Goal: Obtain resource: Obtain resource

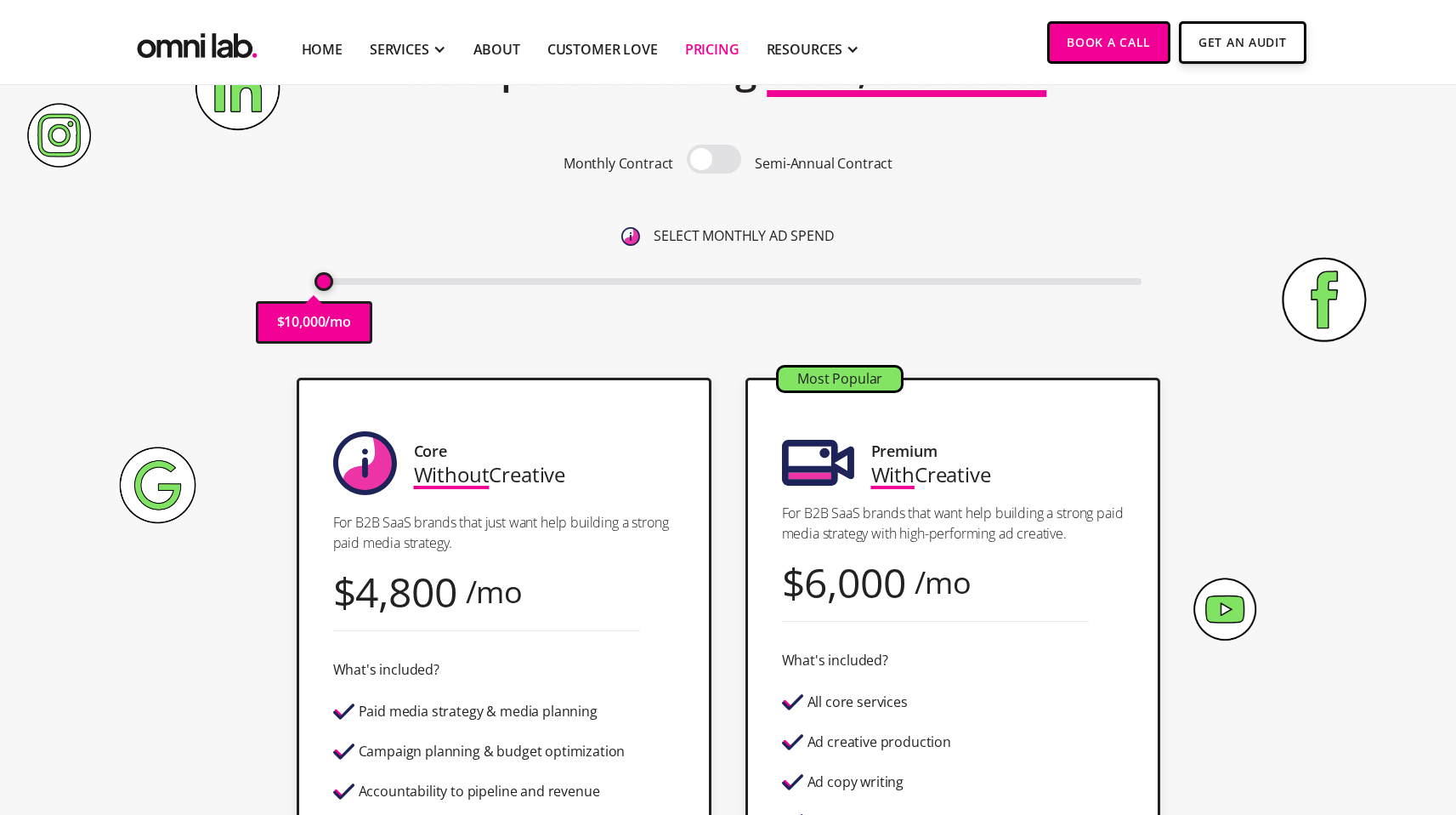
click at [709, 156] on span at bounding box center [714, 159] width 54 height 29
click at [714, 161] on input "checkbox" at bounding box center [714, 161] width 0 height 0
click at [708, 156] on span at bounding box center [714, 159] width 54 height 29
click at [714, 161] on input "checkbox" at bounding box center [714, 161] width 0 height 0
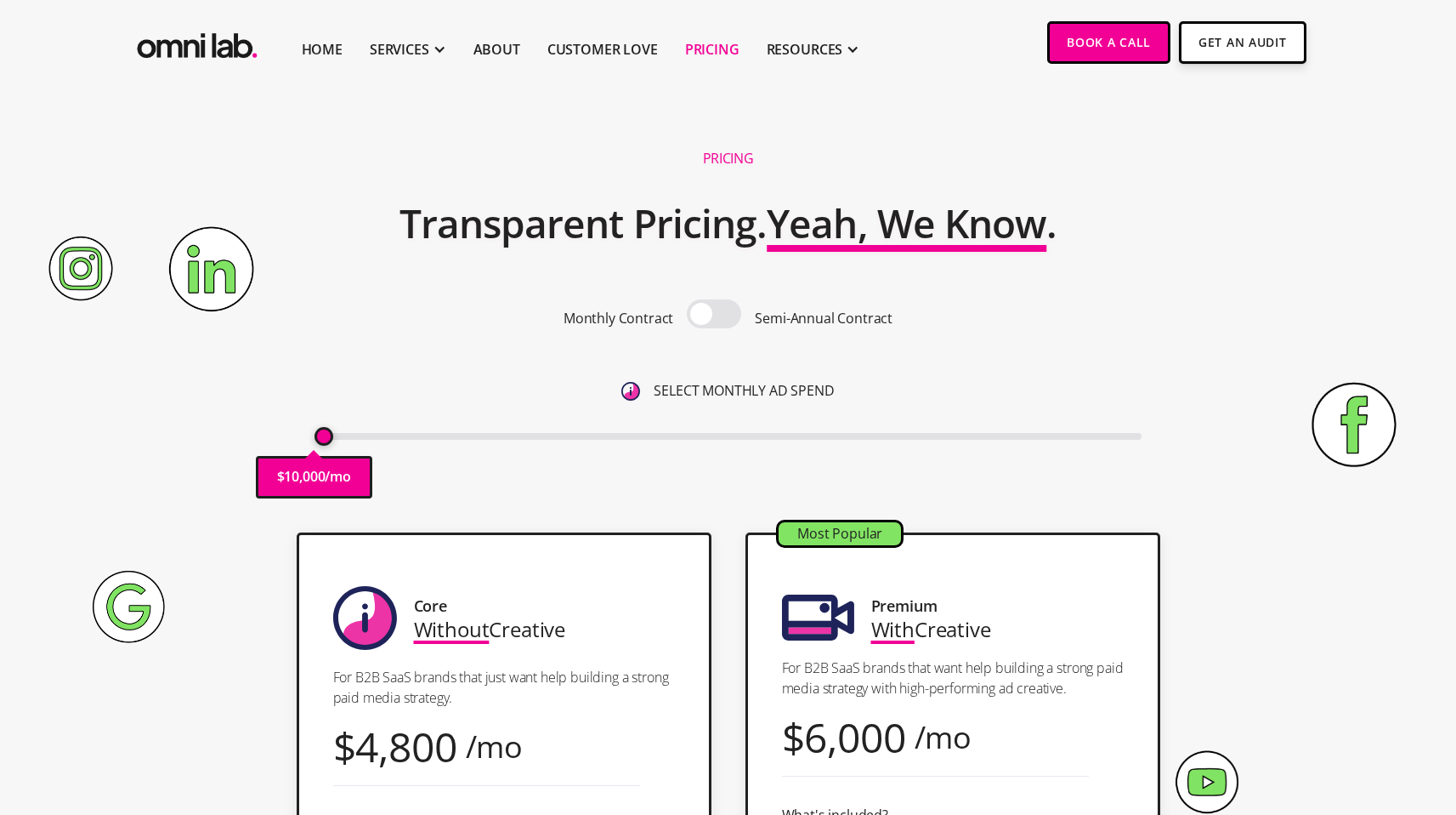
click at [702, 316] on span at bounding box center [714, 314] width 54 height 29
click at [714, 315] on input "checkbox" at bounding box center [714, 315] width 0 height 0
click at [702, 316] on span at bounding box center [714, 314] width 54 height 29
click at [714, 315] on input "checkbox" at bounding box center [714, 315] width 0 height 0
click at [702, 316] on span at bounding box center [714, 314] width 54 height 29
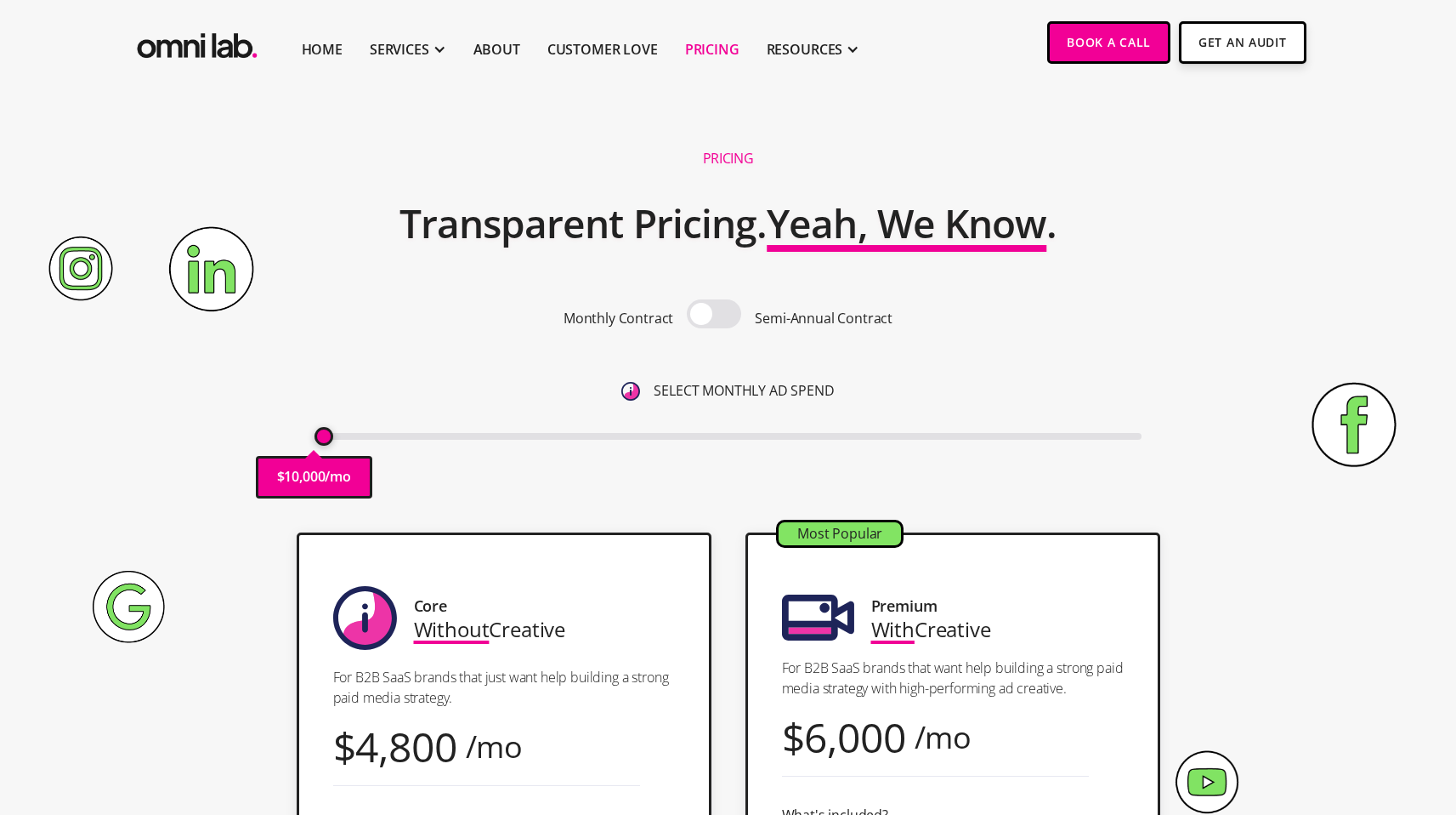
click at [714, 315] on input "checkbox" at bounding box center [714, 315] width 0 height 0
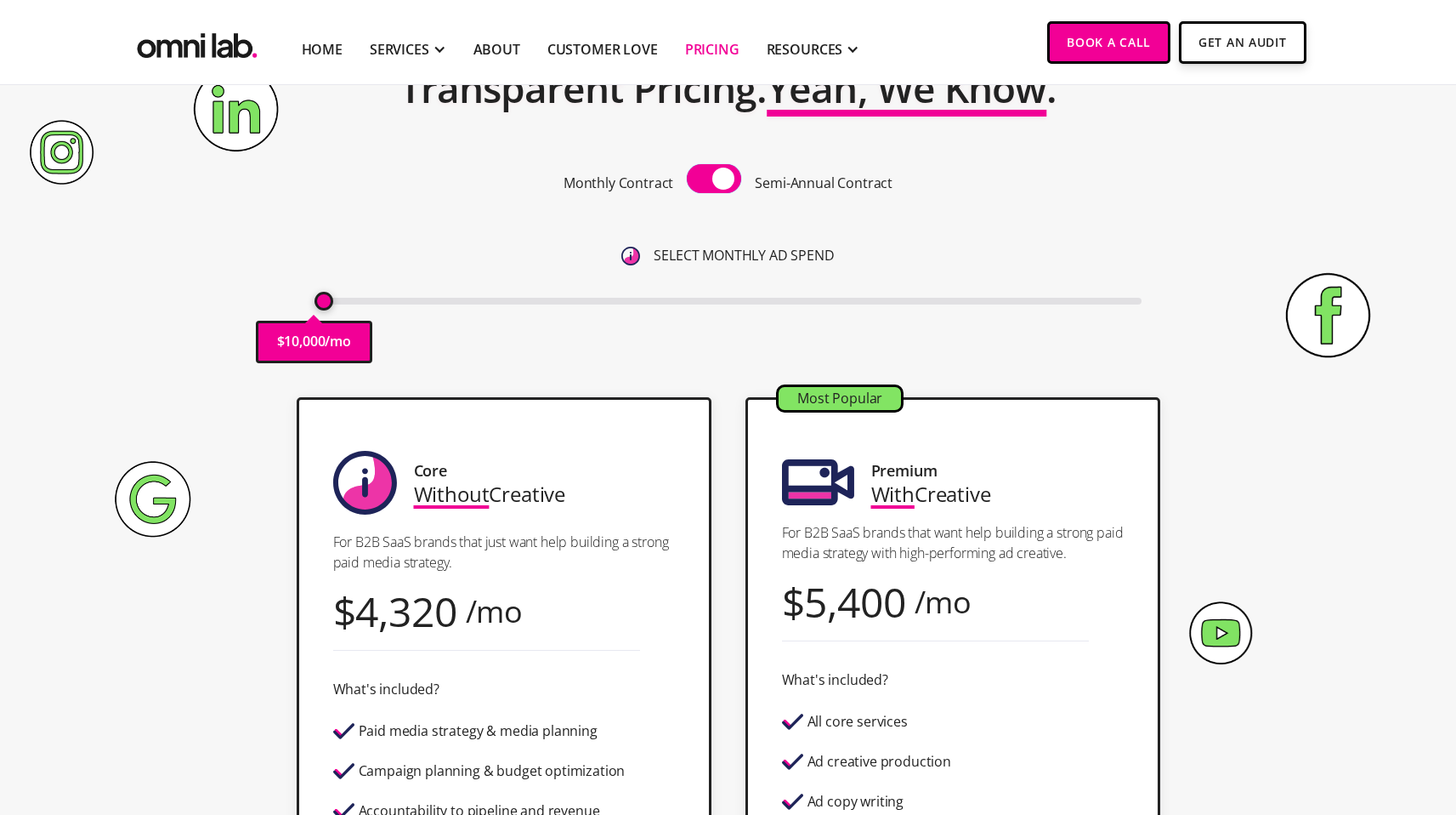
scroll to position [123, 0]
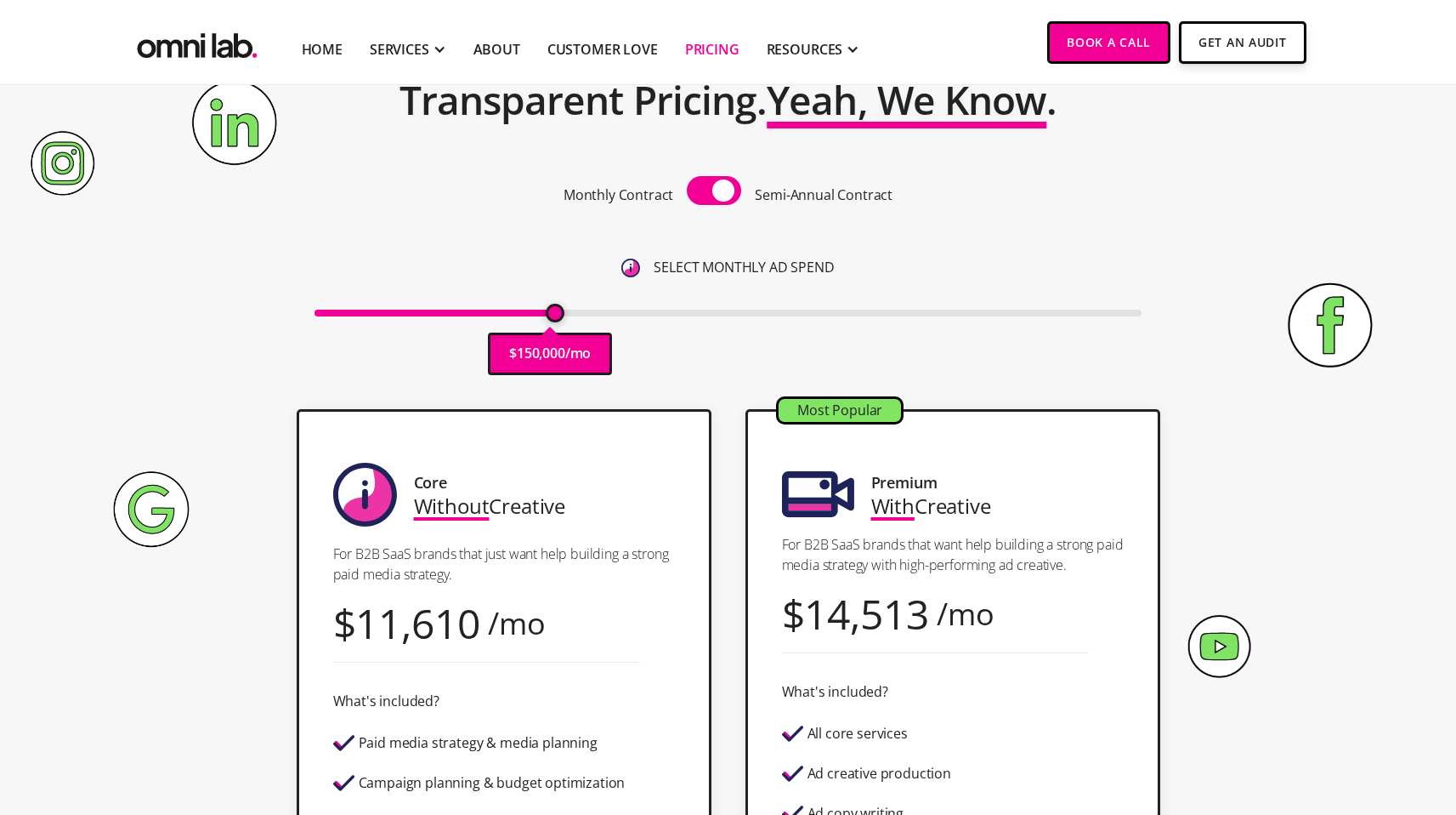
drag, startPoint x: 322, startPoint y: 314, endPoint x: 554, endPoint y: 307, distance: 232.1
type input "150000"
click at [554, 309] on input "range" at bounding box center [728, 313] width 827 height 7
click at [516, 249] on div "Monthly Contract Semi-Annual Contract SELECT MONTHLY AD SPEND $ 150,000 /mo" at bounding box center [728, 249] width 827 height 147
click at [721, 189] on span at bounding box center [714, 190] width 54 height 29
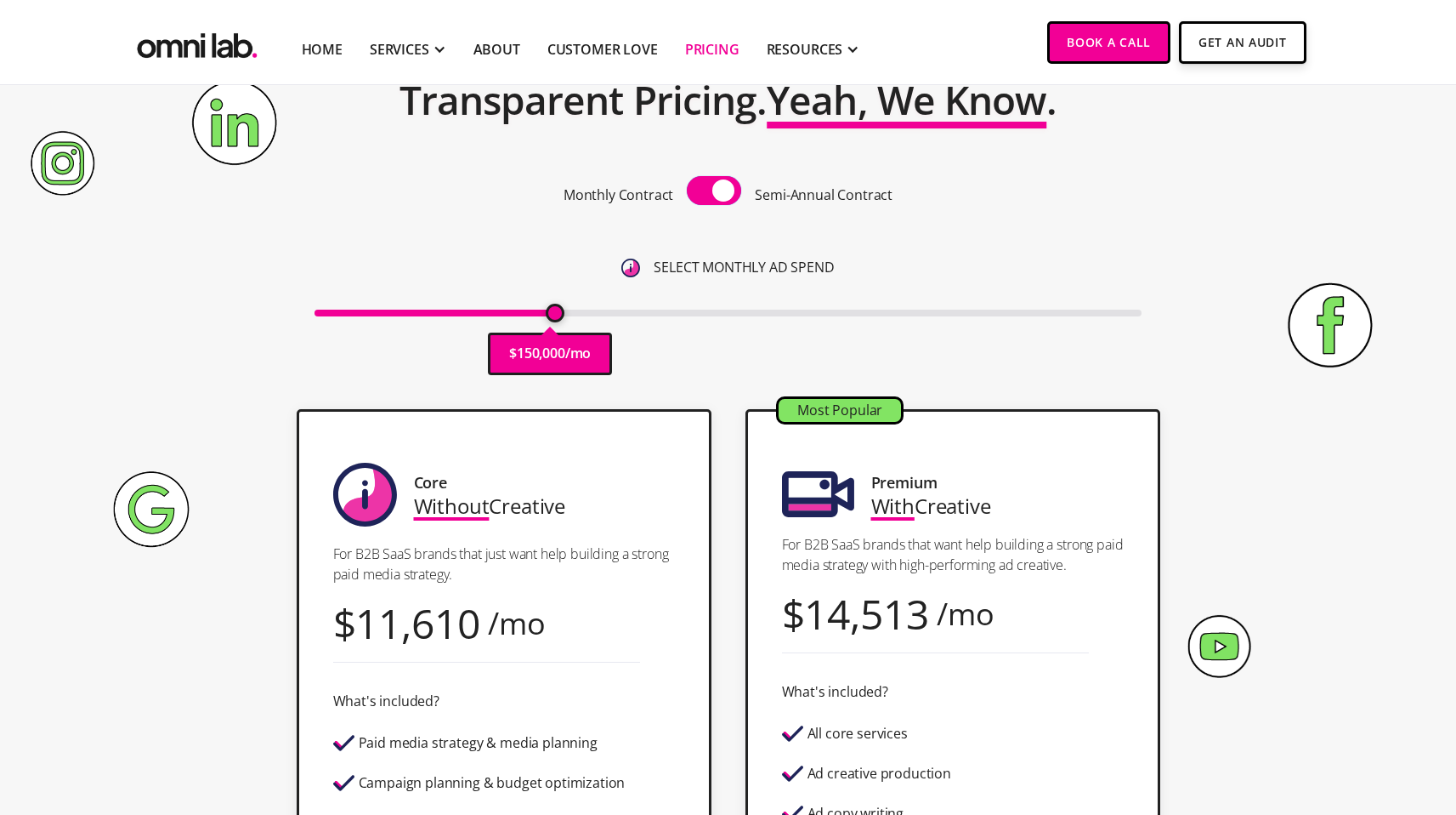
click at [714, 192] on input "checkbox" at bounding box center [714, 192] width 0 height 0
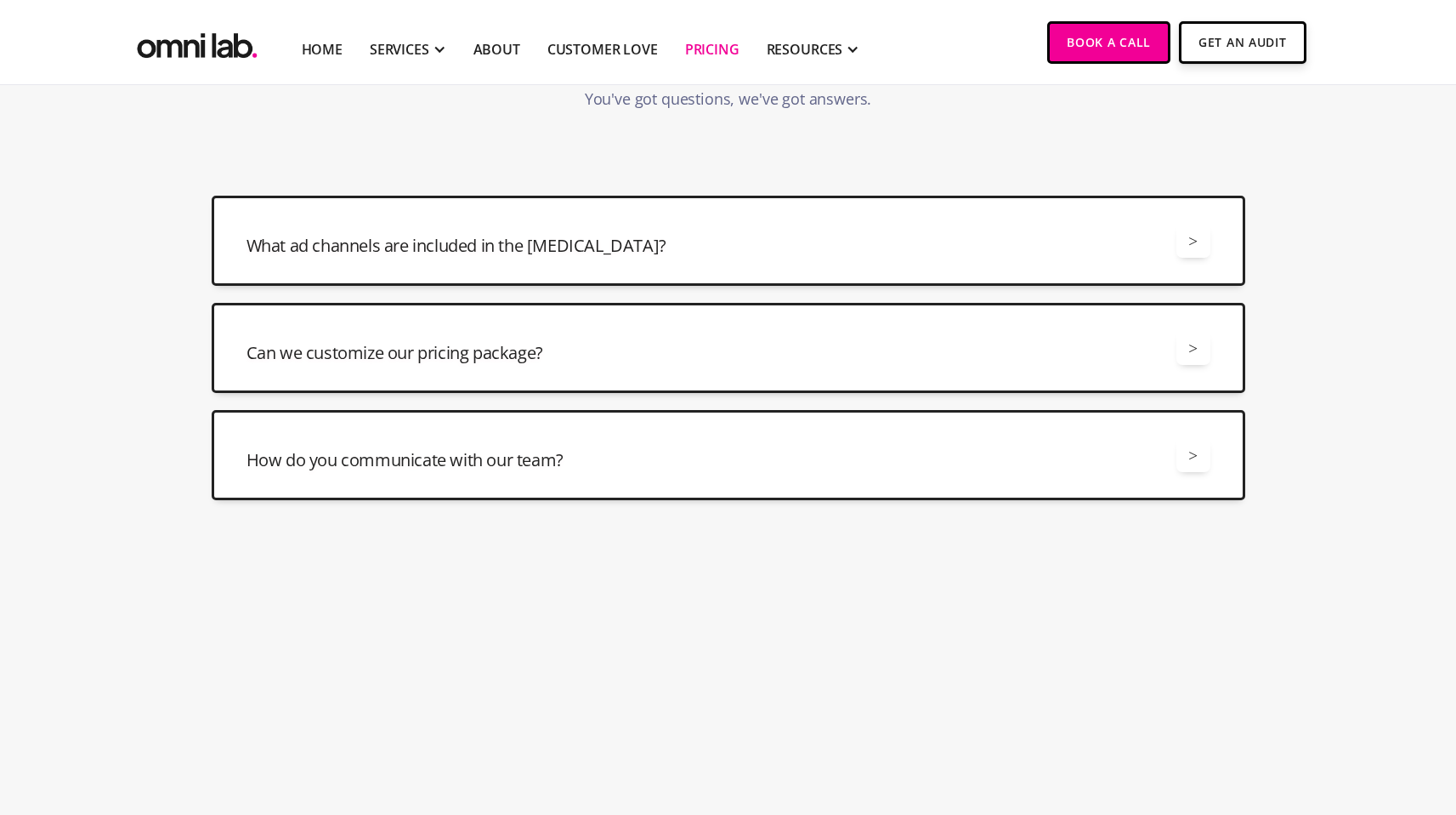
scroll to position [4065, 0]
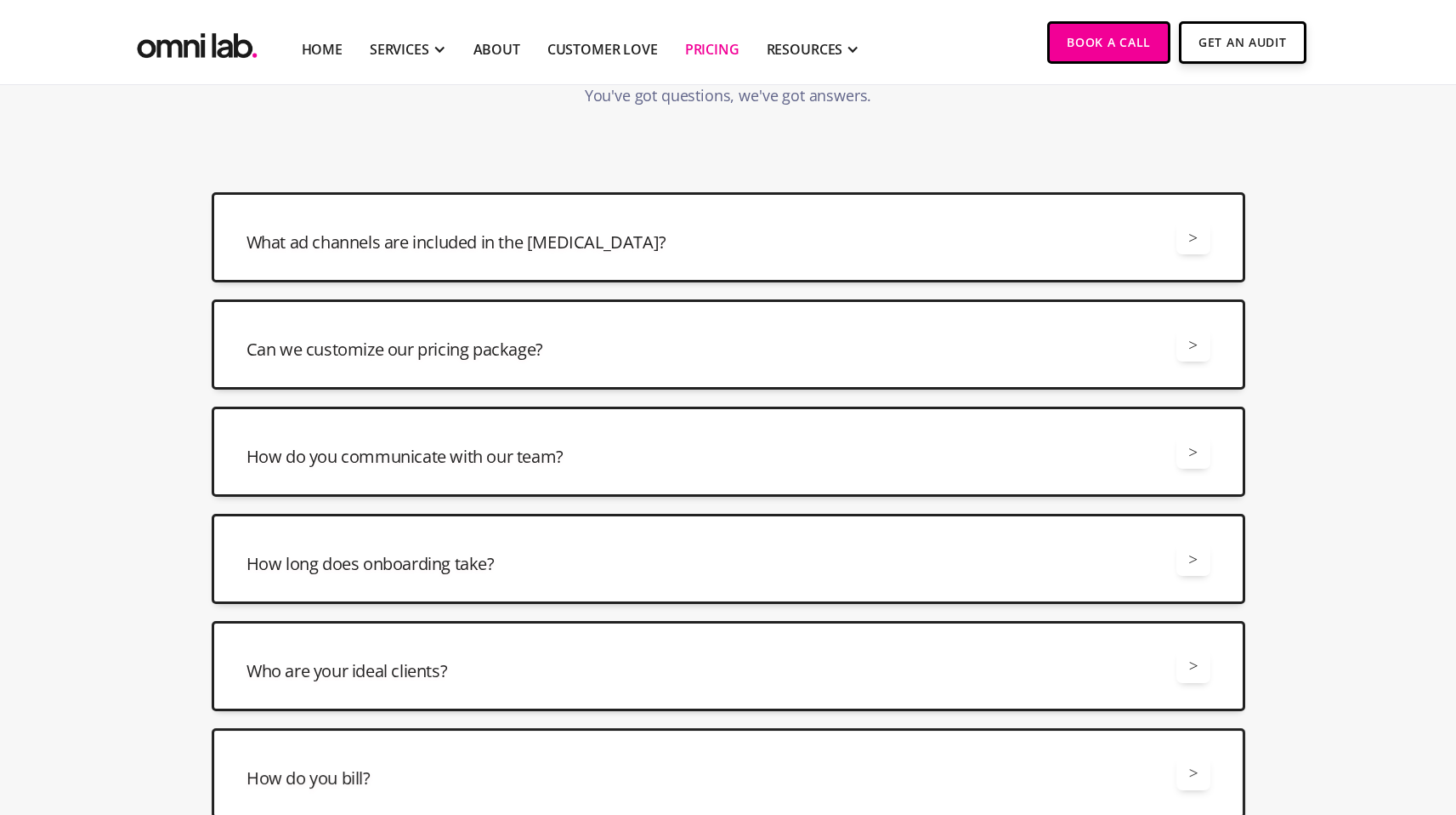
click at [567, 247] on h3 "What ad channels are included in the [MEDICAL_DATA]?" at bounding box center [456, 242] width 420 height 24
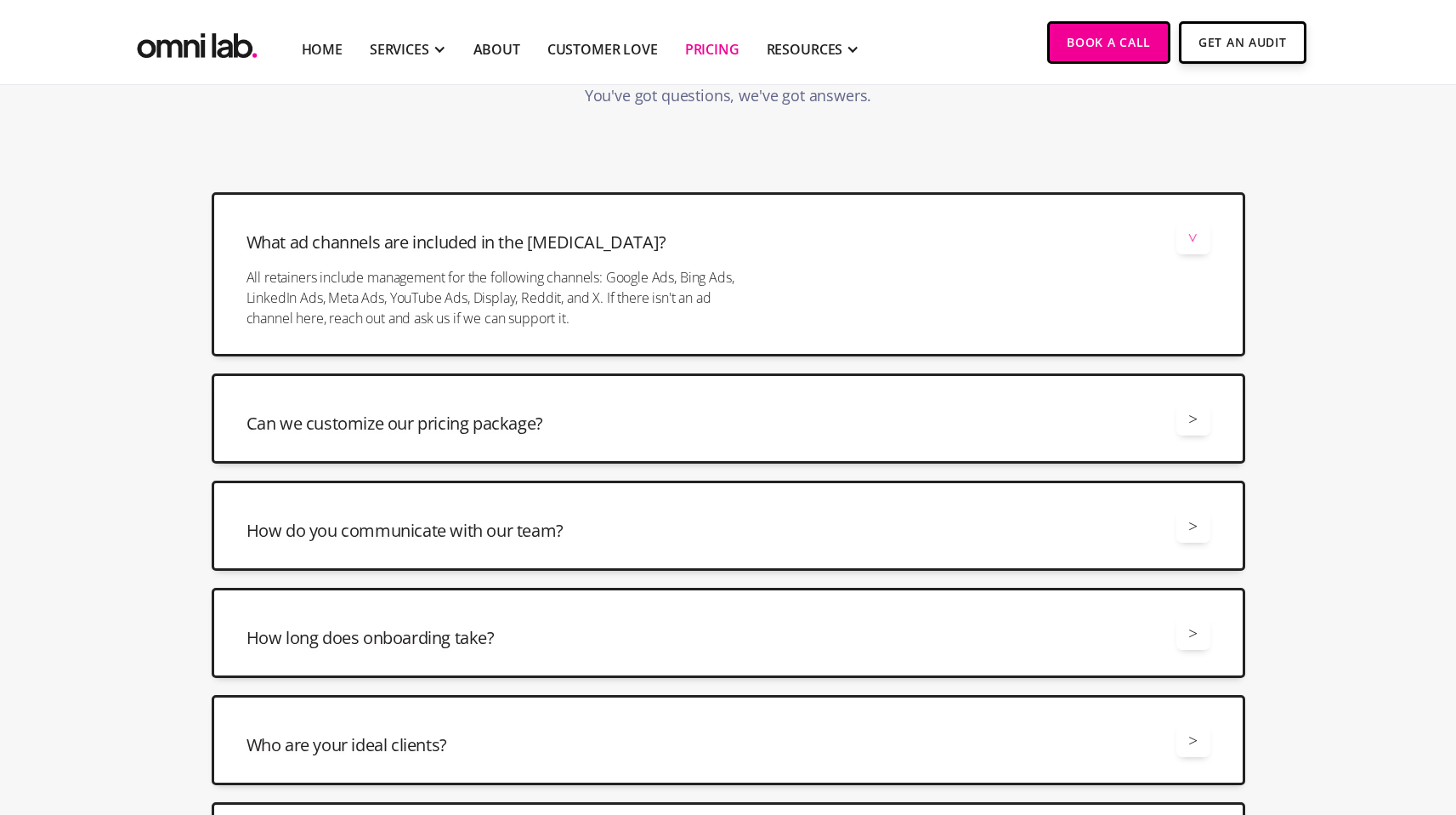
click at [567, 247] on h3 "What ad channels are included in the [MEDICAL_DATA]?" at bounding box center [456, 242] width 420 height 24
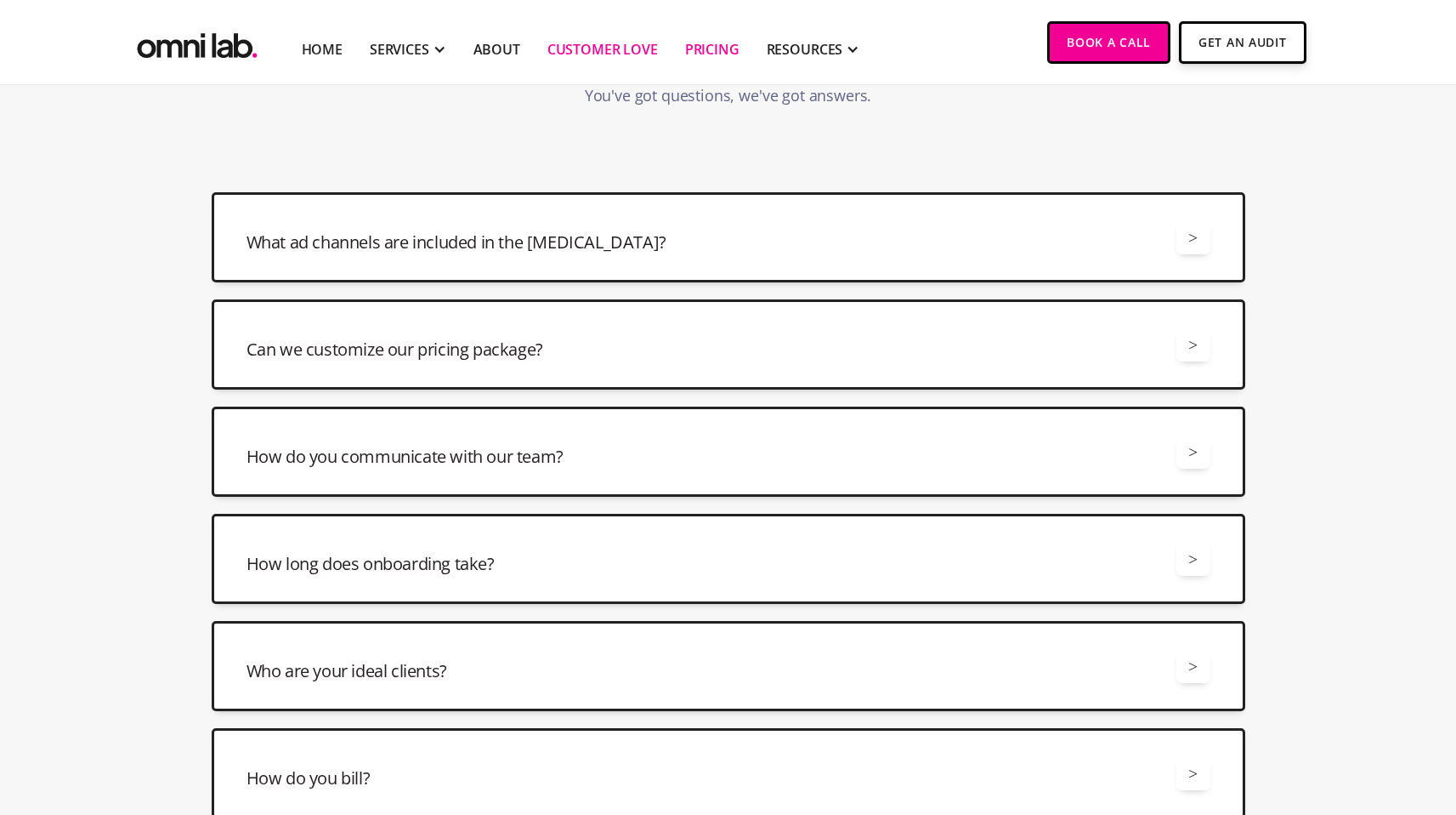
click at [606, 55] on link "Customer Love" at bounding box center [603, 49] width 111 height 21
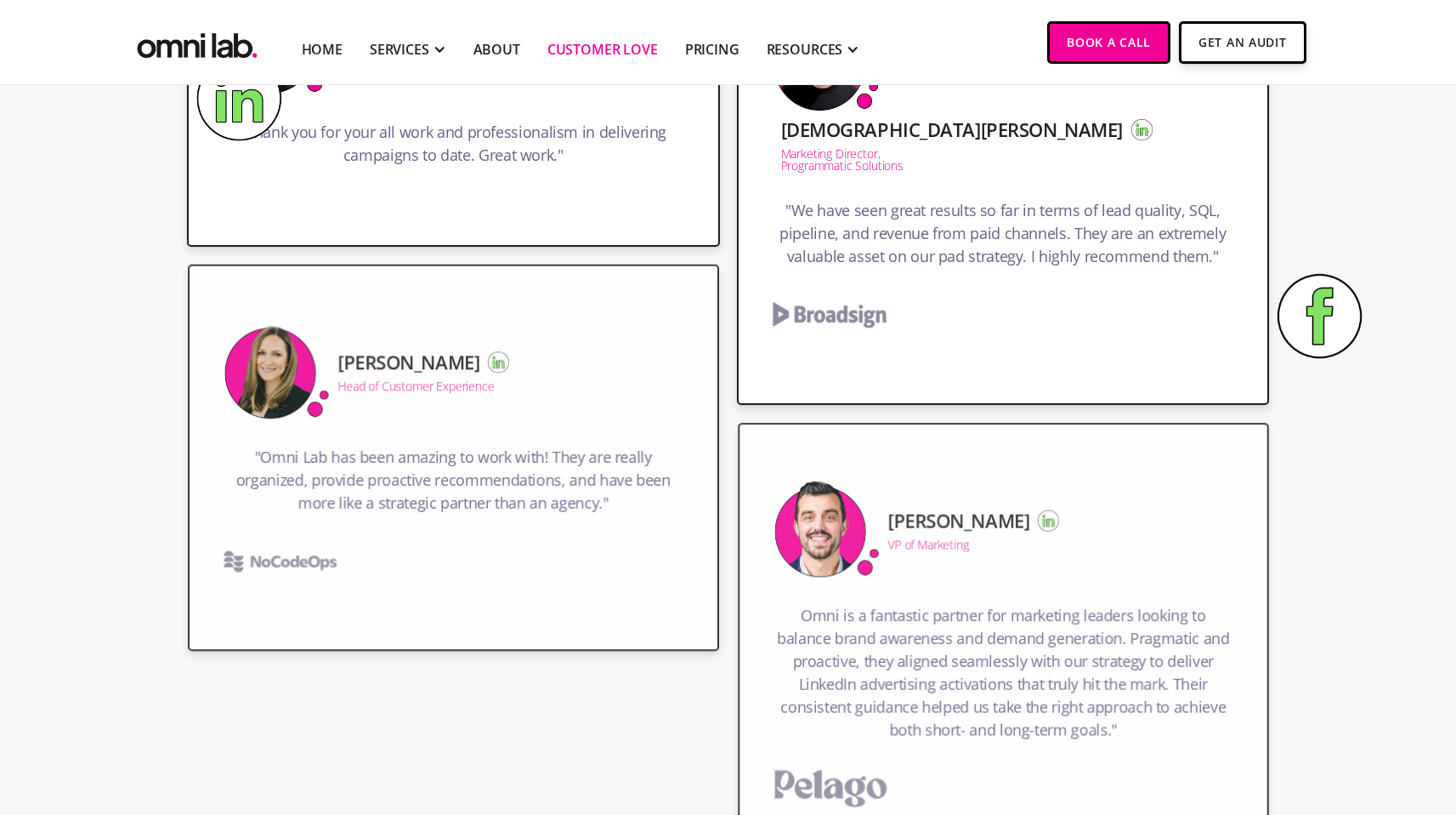
scroll to position [2522, 0]
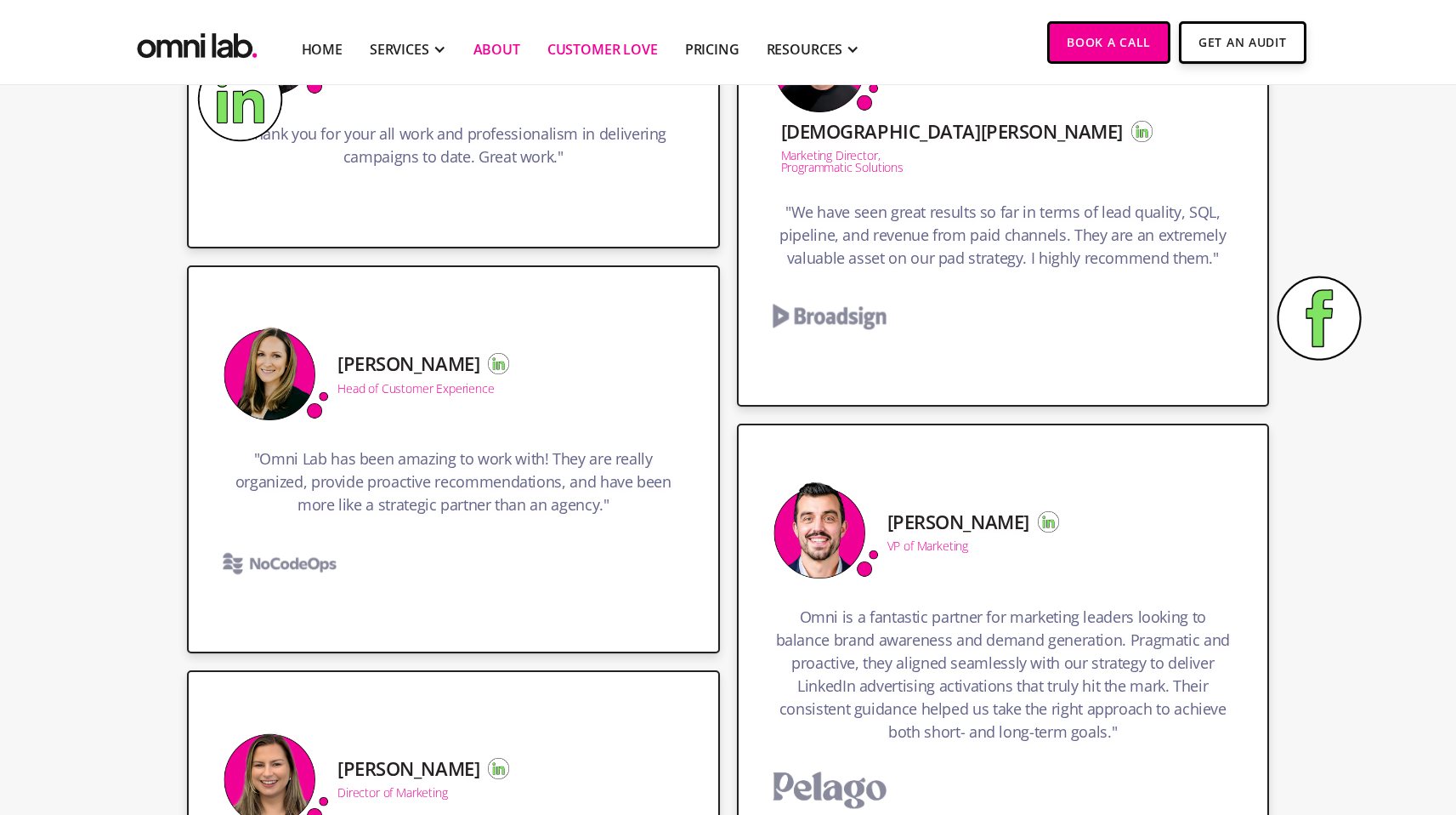
click at [508, 49] on link "About" at bounding box center [497, 49] width 46 height 21
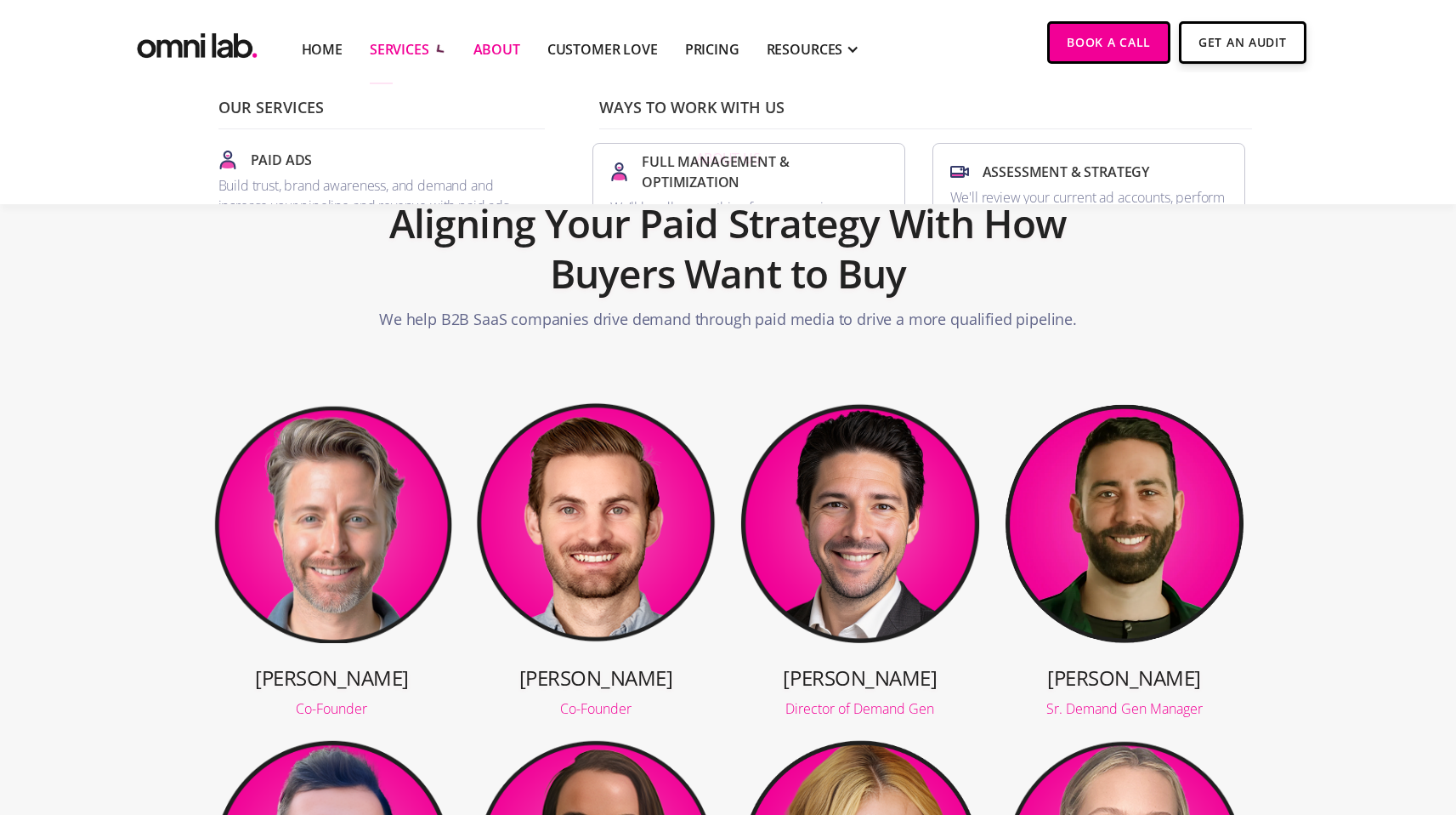
click at [401, 52] on div "SERVICES" at bounding box center [399, 49] width 60 height 21
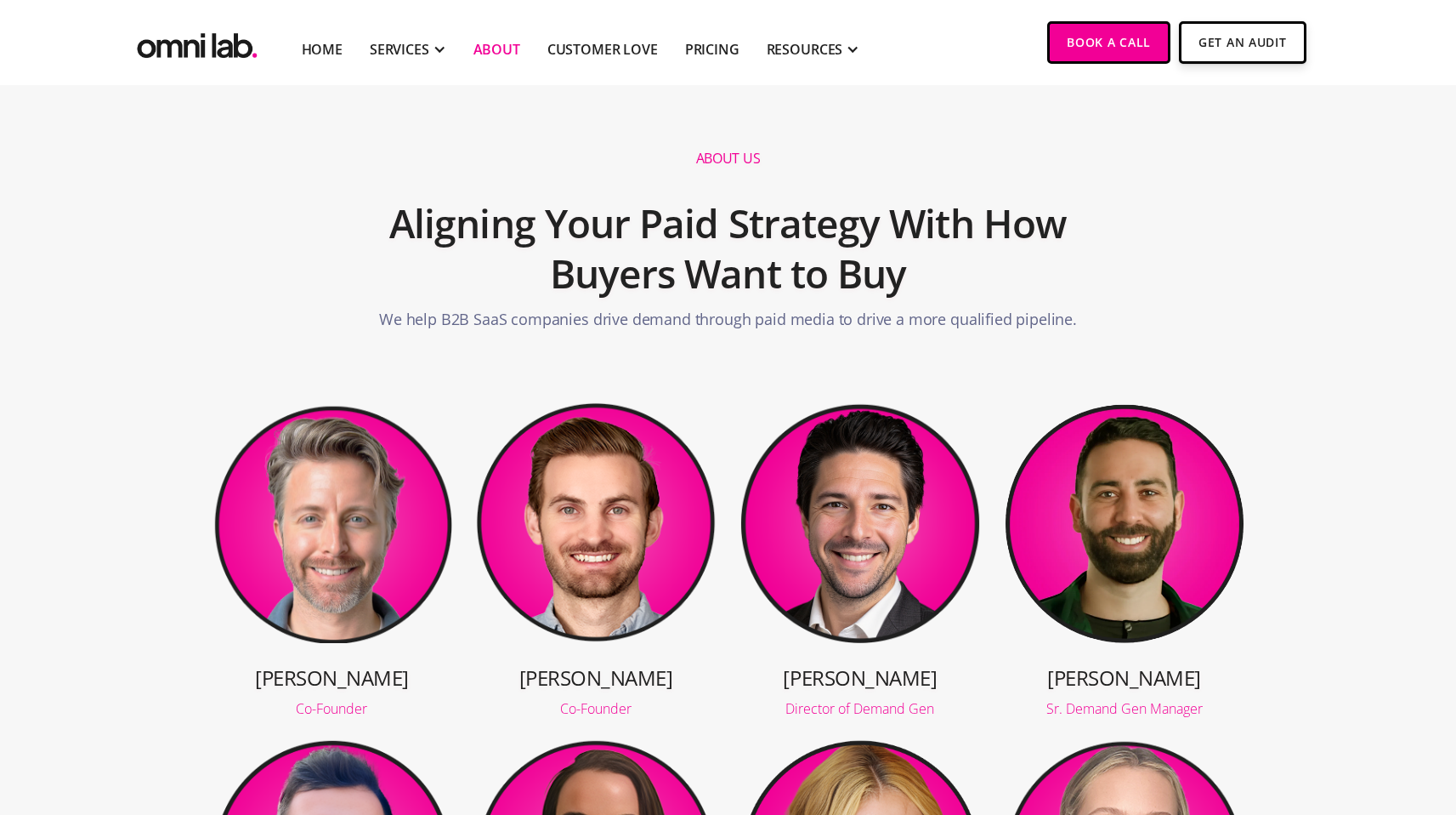
click at [548, 580] on img at bounding box center [596, 522] width 241 height 241
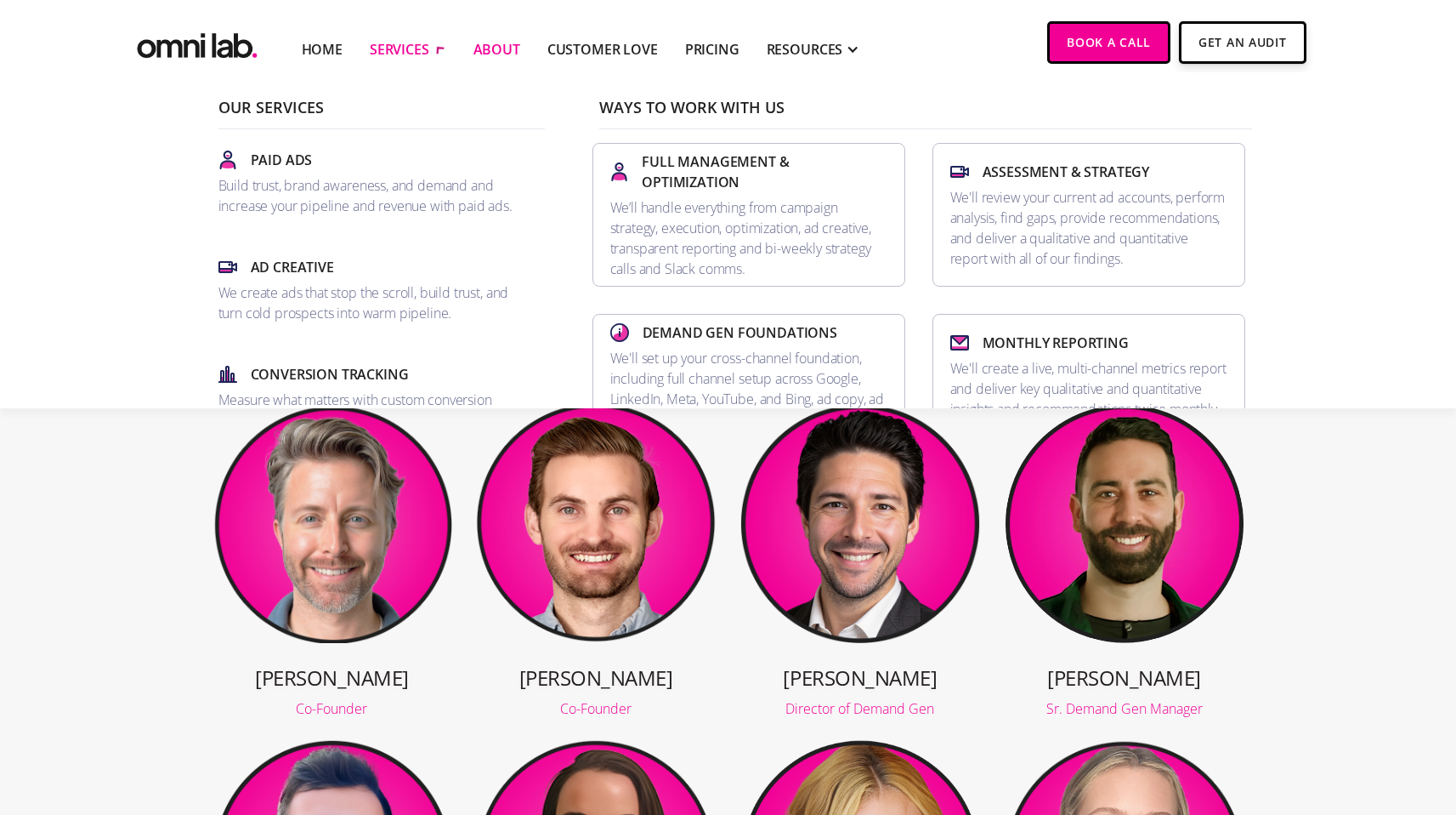
click at [397, 49] on div "SERVICES" at bounding box center [399, 49] width 60 height 21
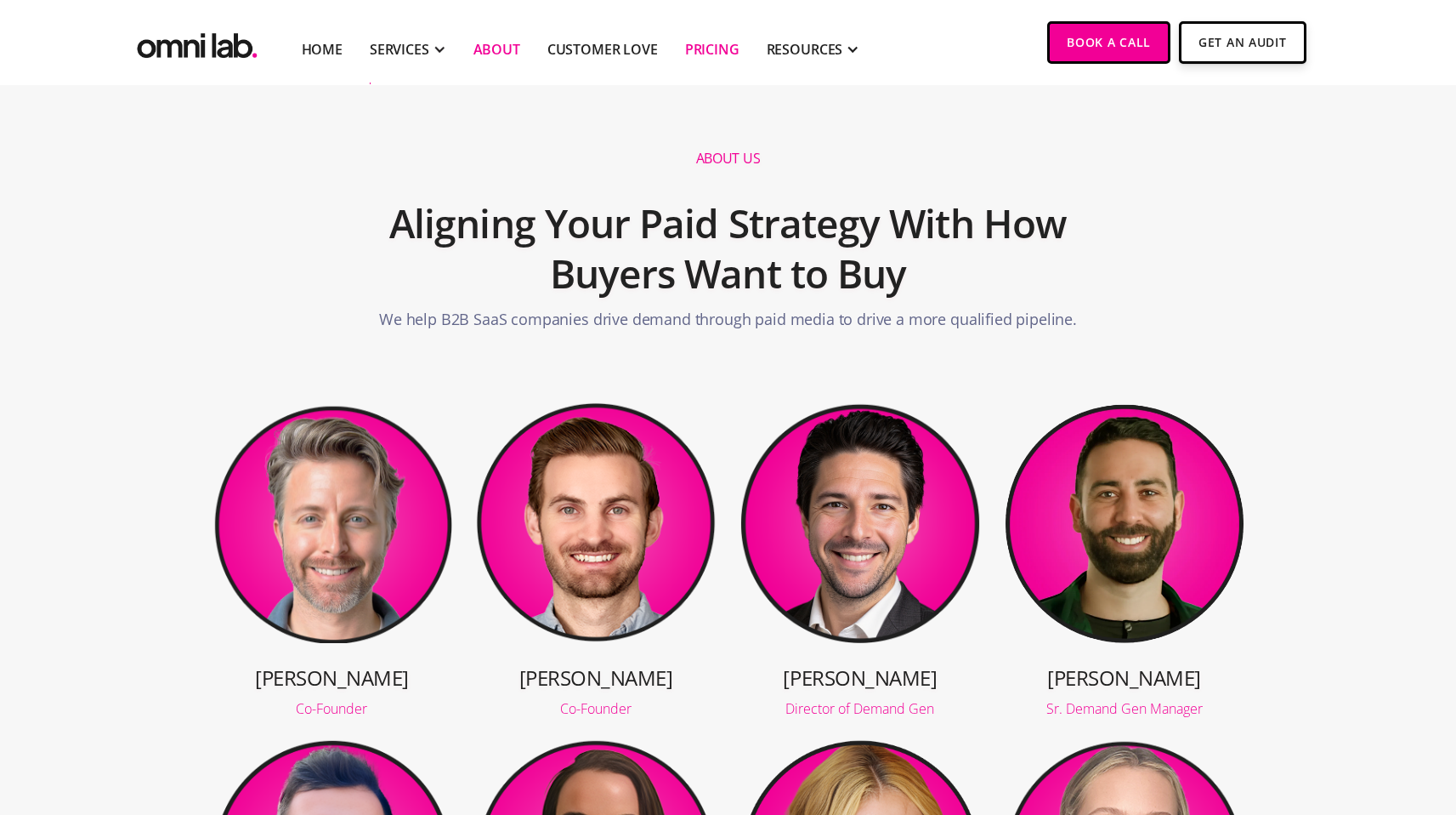
click at [705, 48] on link "Pricing" at bounding box center [712, 49] width 54 height 21
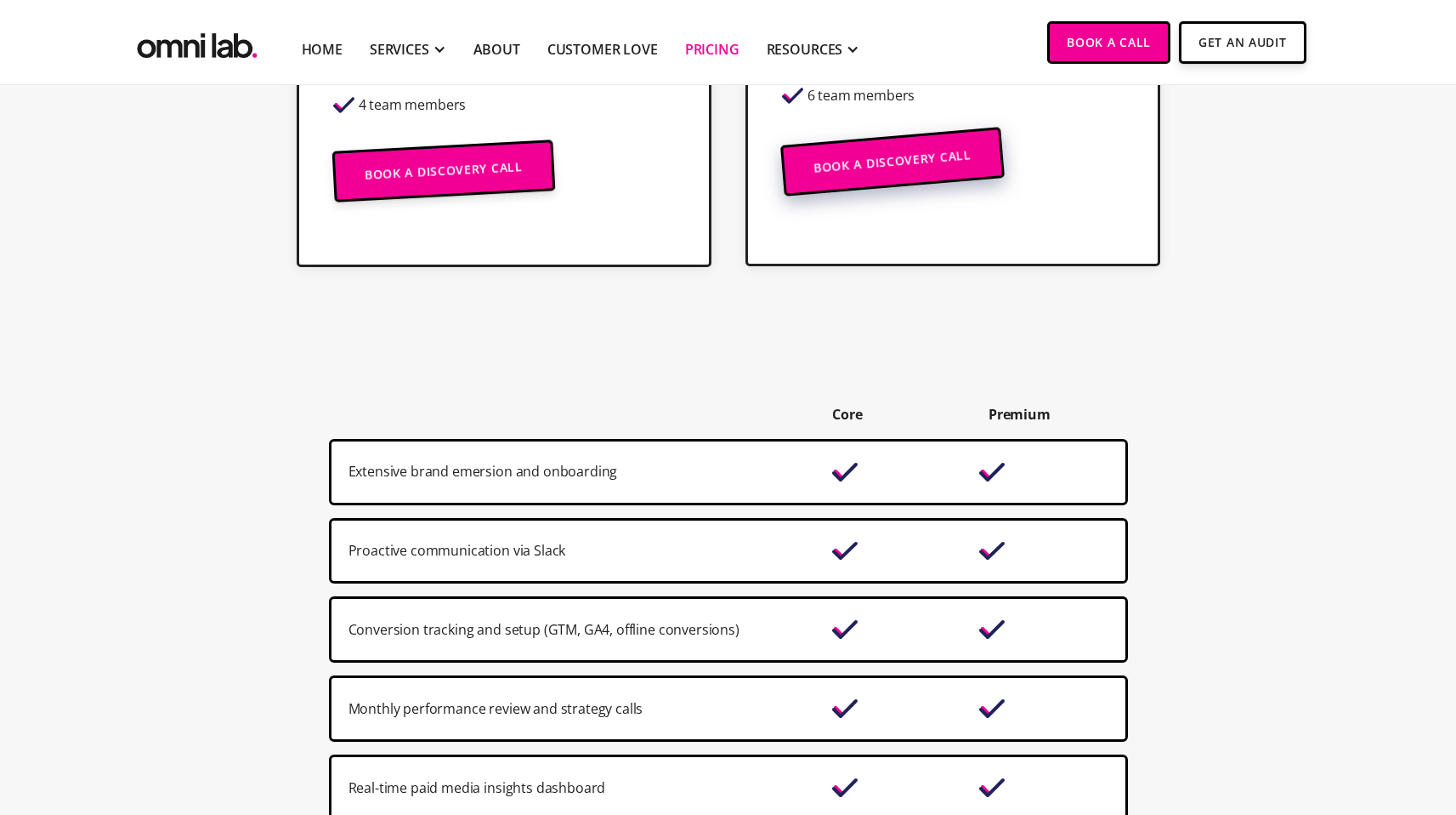
click at [868, 155] on link "Book a Discovery Call" at bounding box center [891, 162] width 224 height 70
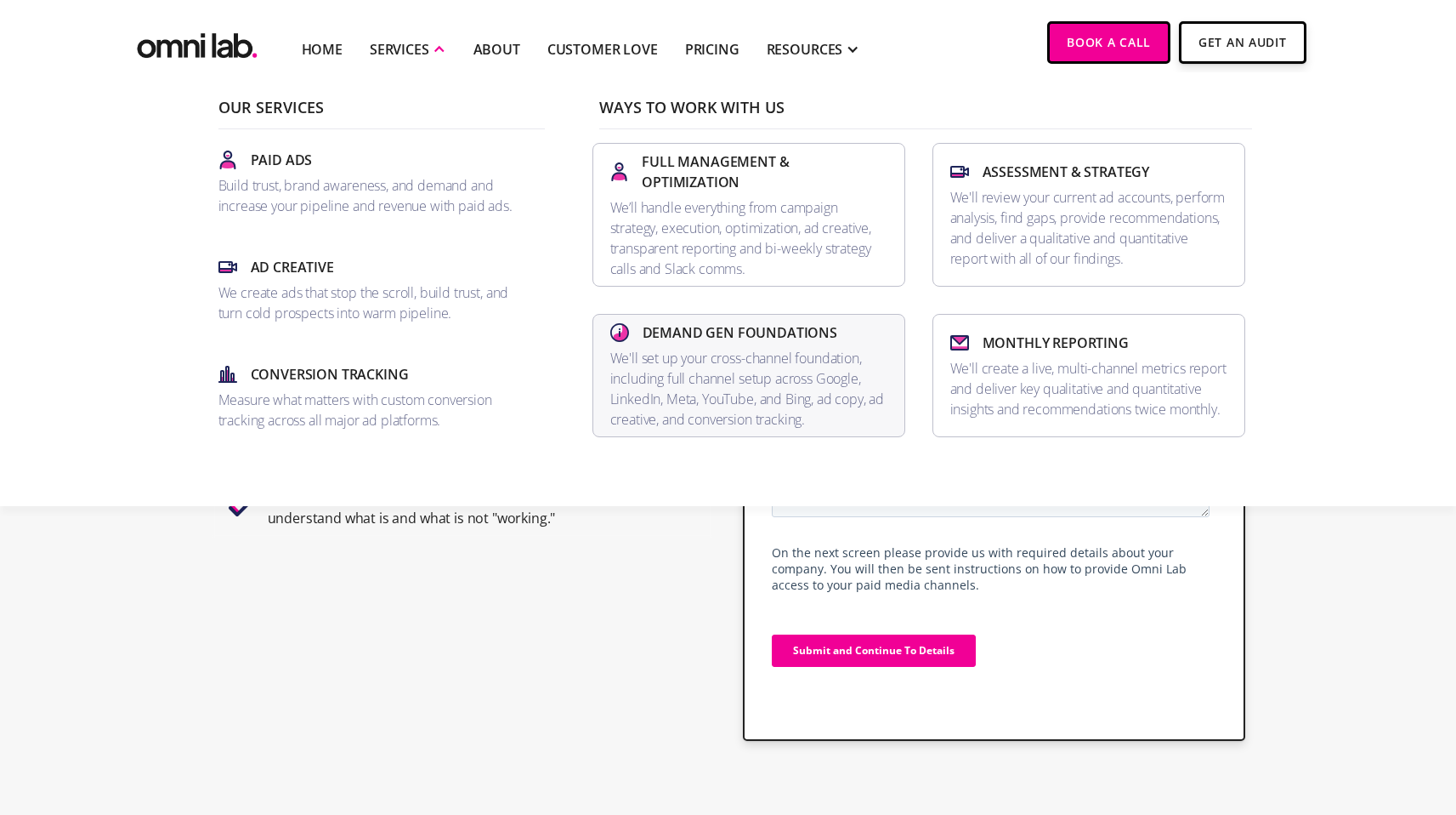
click at [690, 380] on p "We'll set up your cross-channel foundation, including full channel setup across…" at bounding box center [749, 388] width 277 height 81
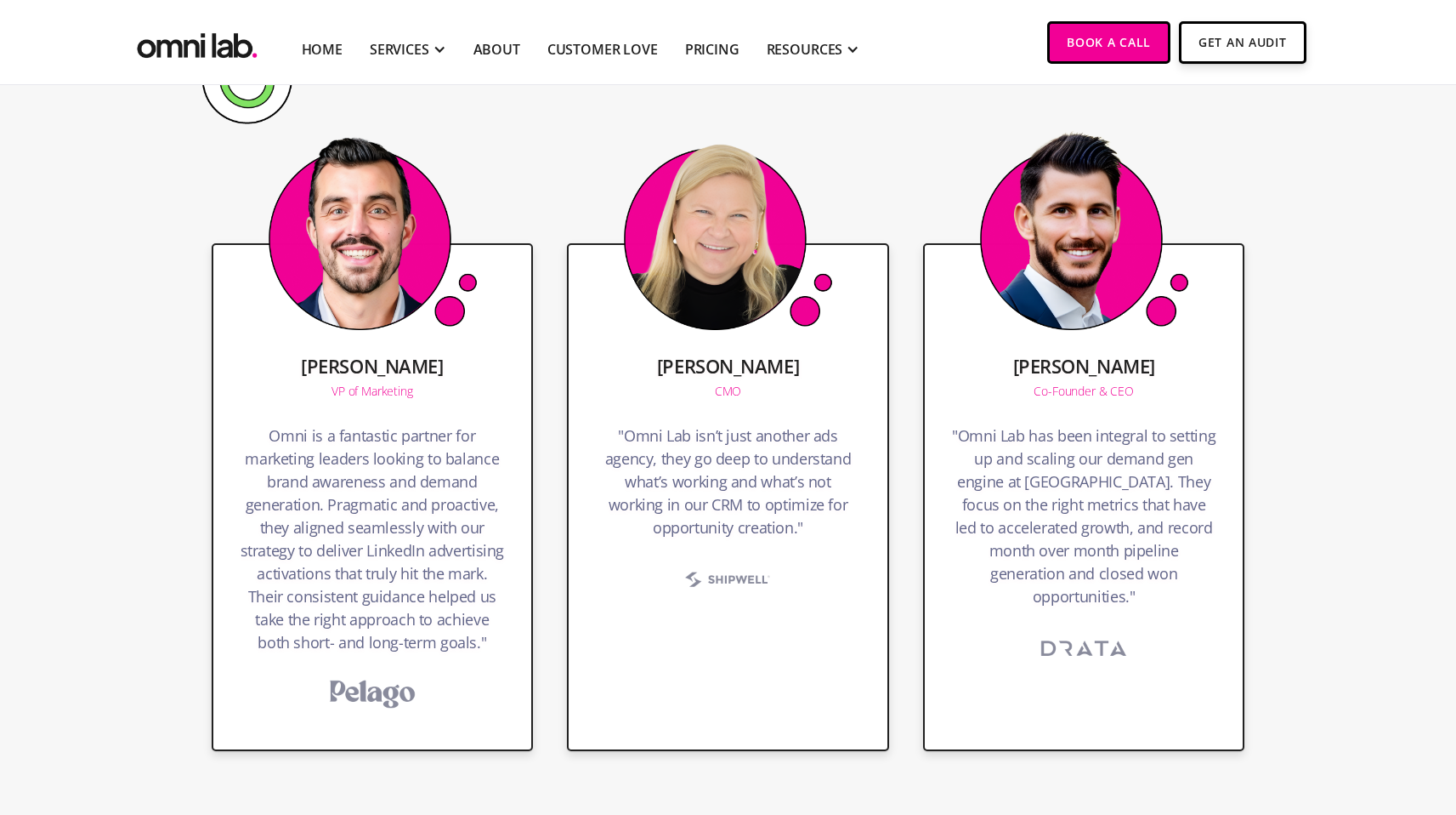
scroll to position [4769, 0]
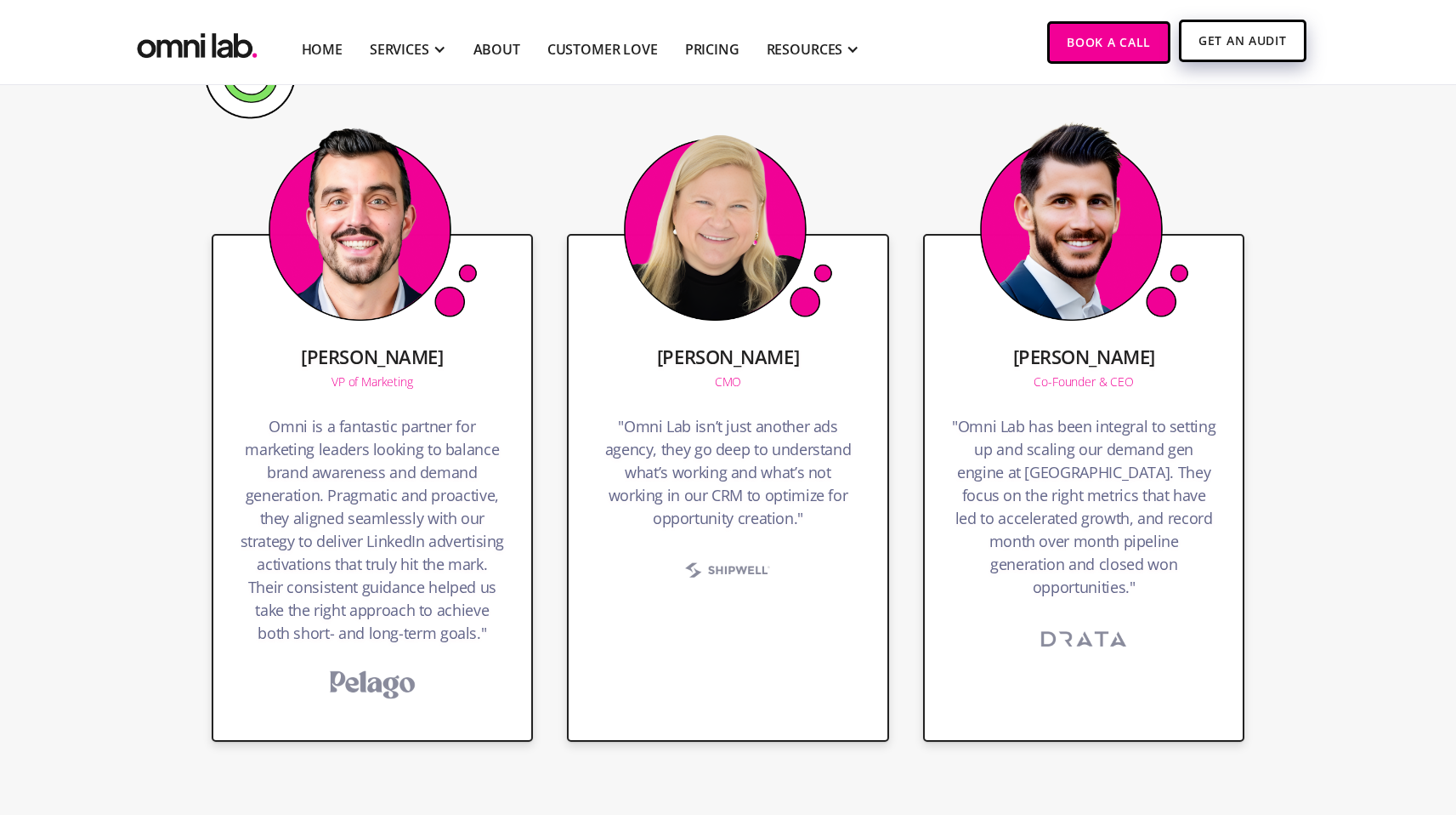
click at [1252, 44] on link "Get An Audit" at bounding box center [1243, 41] width 127 height 43
